Goal: Transaction & Acquisition: Purchase product/service

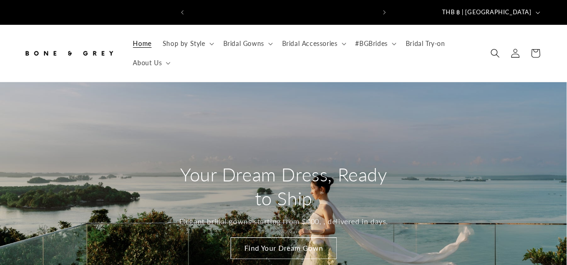
scroll to position [0, 185]
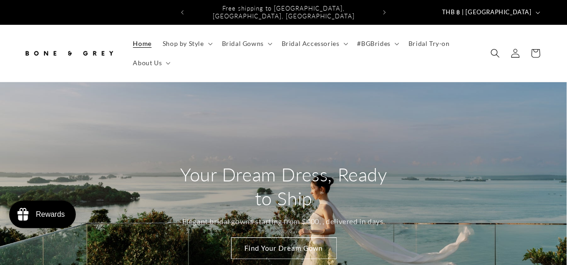
click at [90, 46] on img at bounding box center [69, 53] width 92 height 20
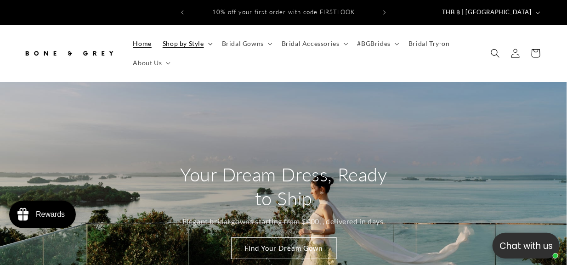
click at [211, 43] on icon at bounding box center [210, 44] width 5 height 3
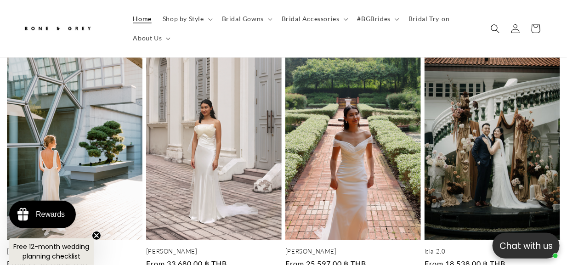
scroll to position [688, 0]
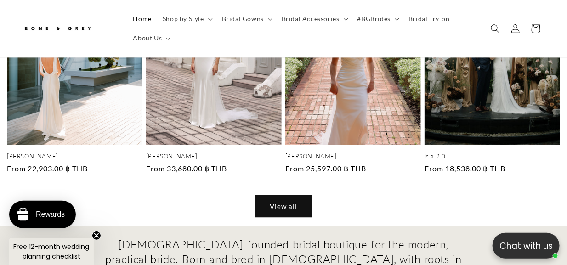
click at [294, 195] on link "View all" at bounding box center [283, 206] width 56 height 22
